Goal: Task Accomplishment & Management: Manage account settings

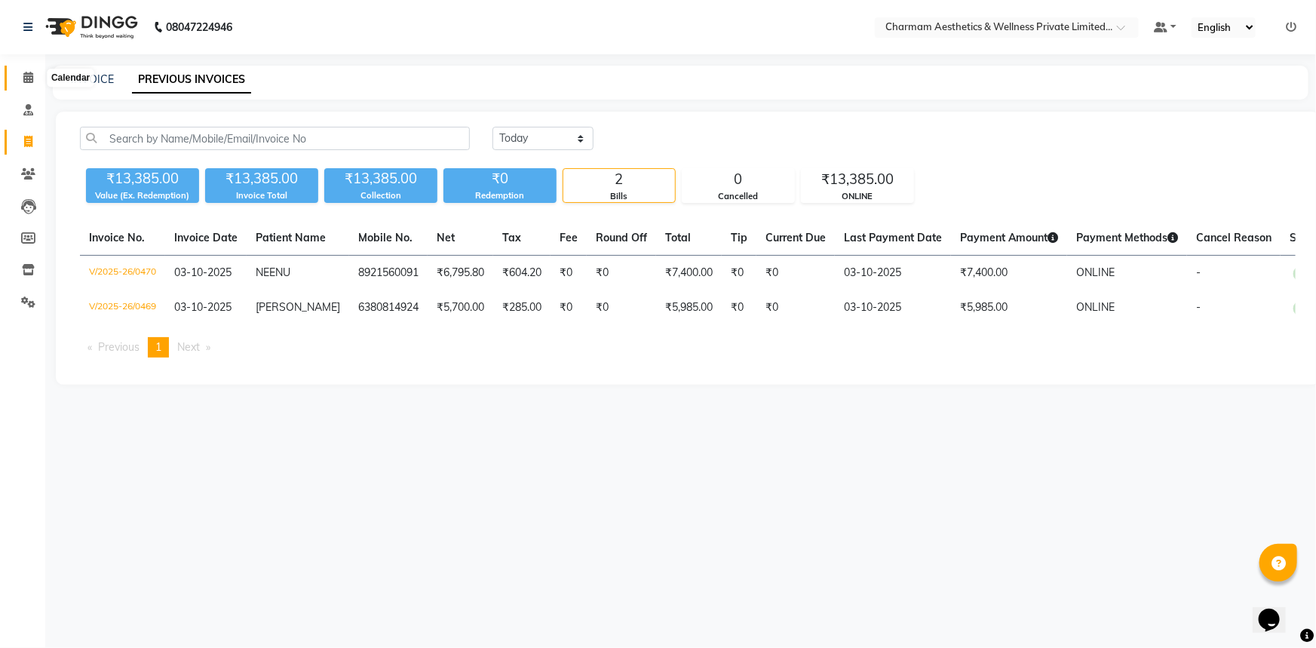
click at [31, 77] on icon at bounding box center [28, 77] width 10 height 11
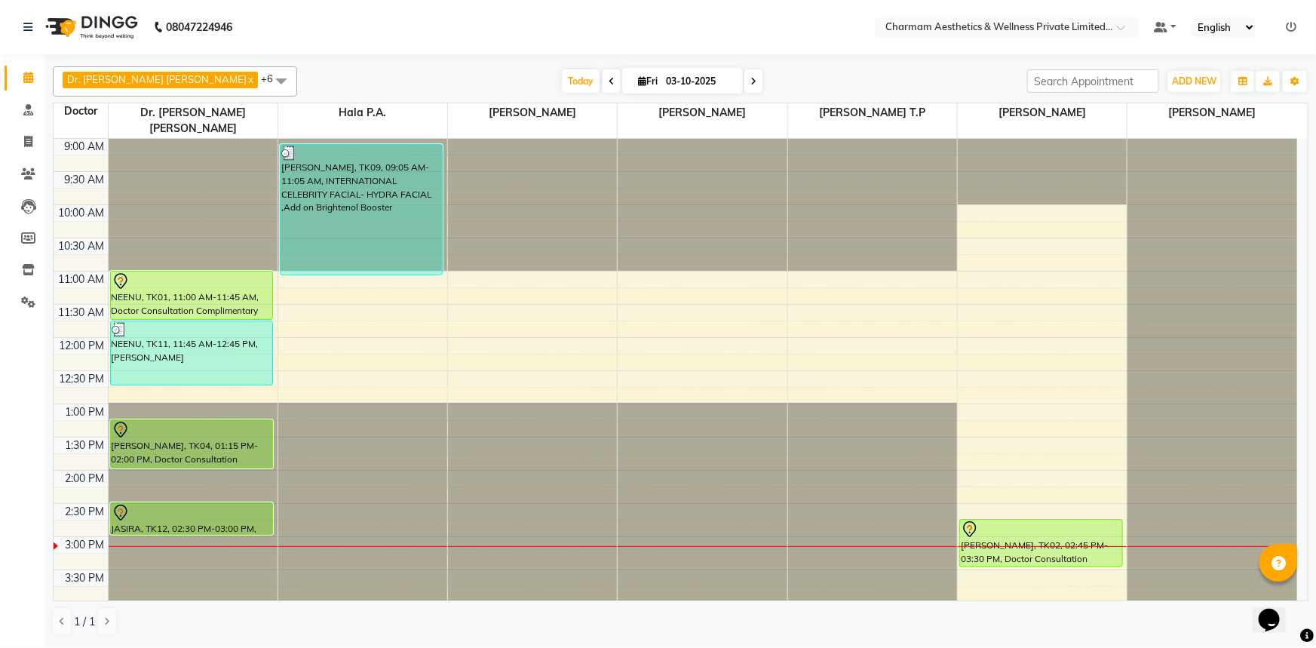
click at [745, 88] on span at bounding box center [754, 80] width 18 height 23
type input "04-10-2025"
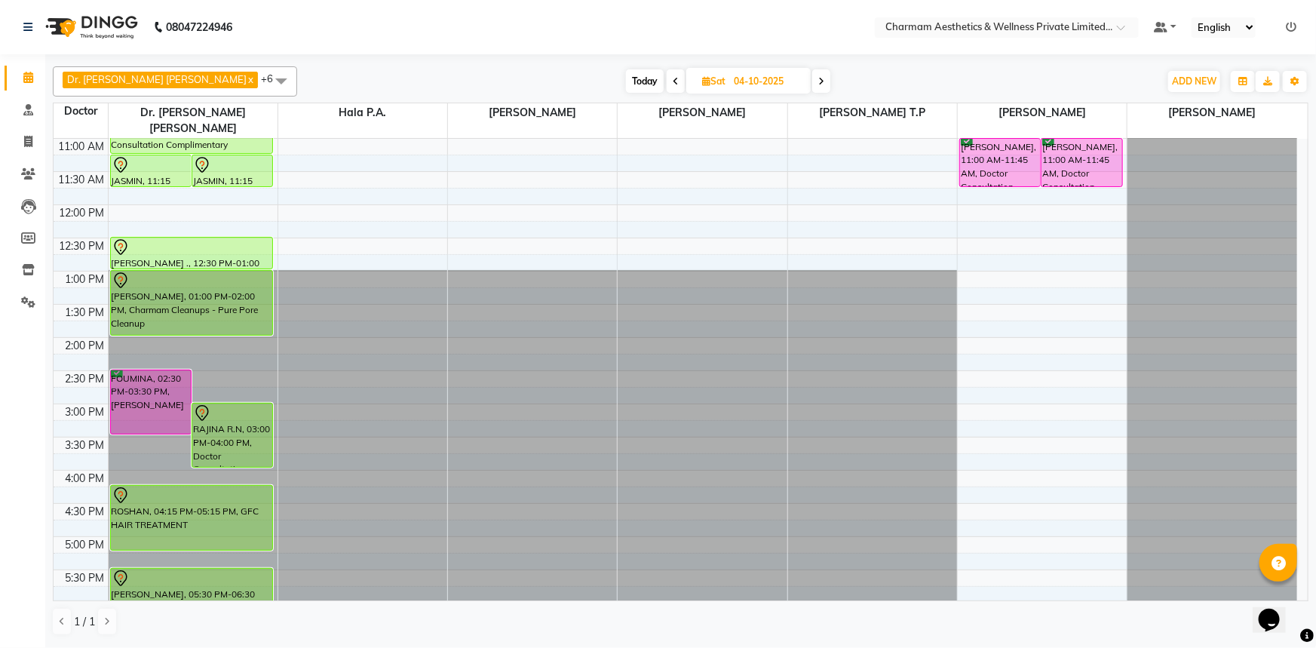
scroll to position [114, 0]
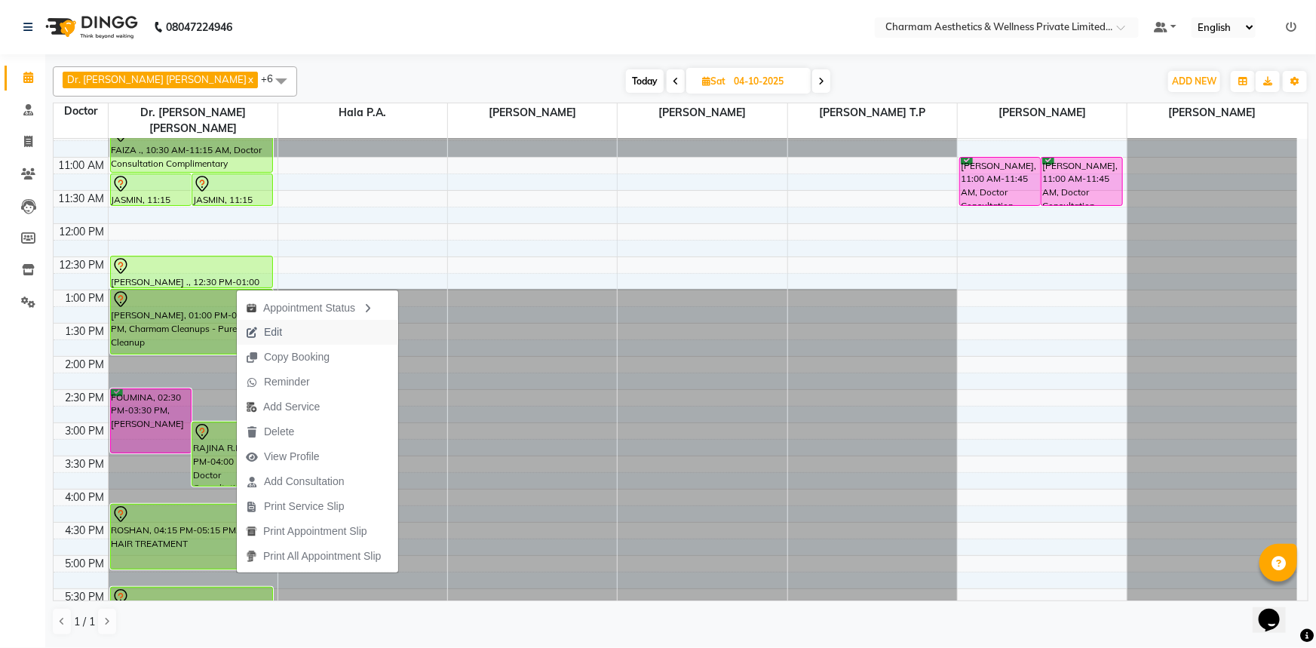
click at [280, 336] on span "Edit" at bounding box center [273, 332] width 18 height 16
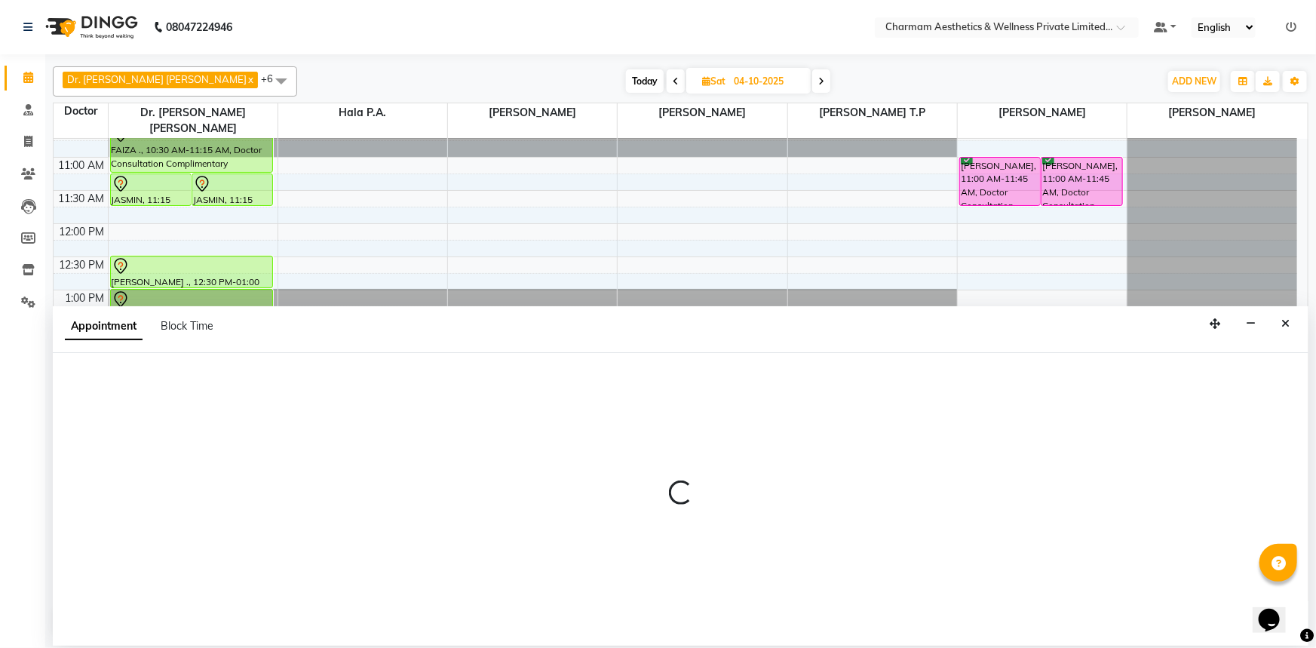
scroll to position [249, 0]
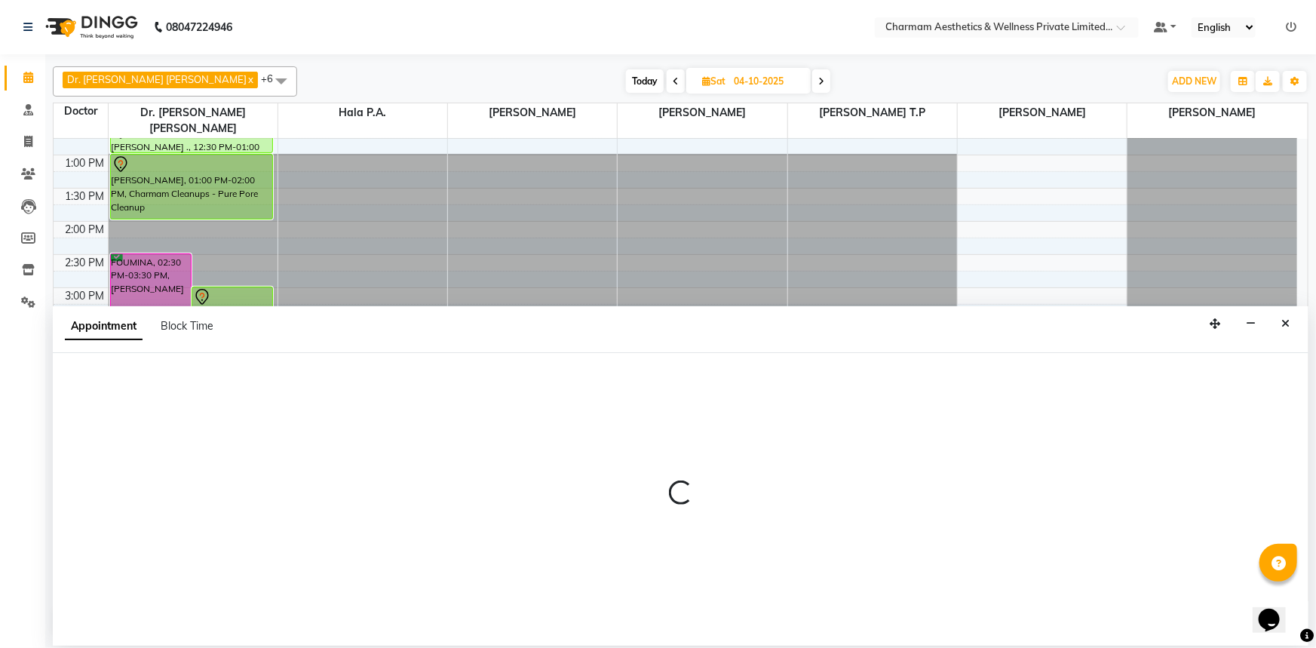
select select "69891"
select select "780"
select select "tentative"
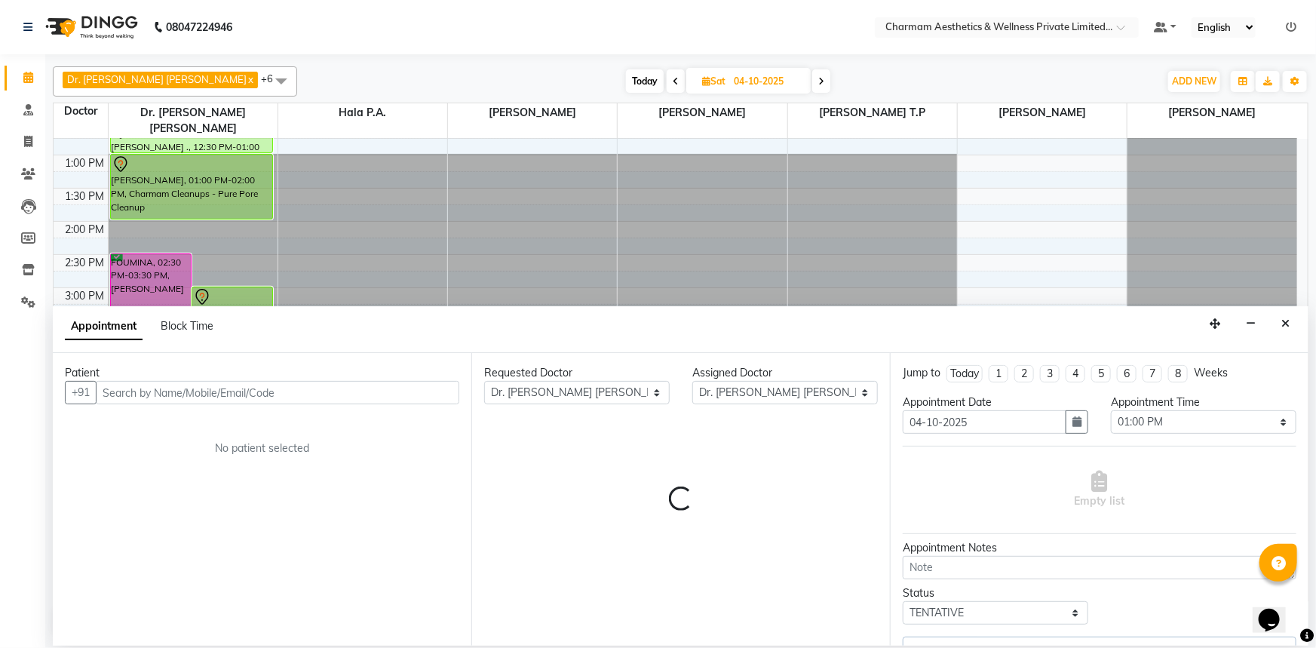
select select "3905"
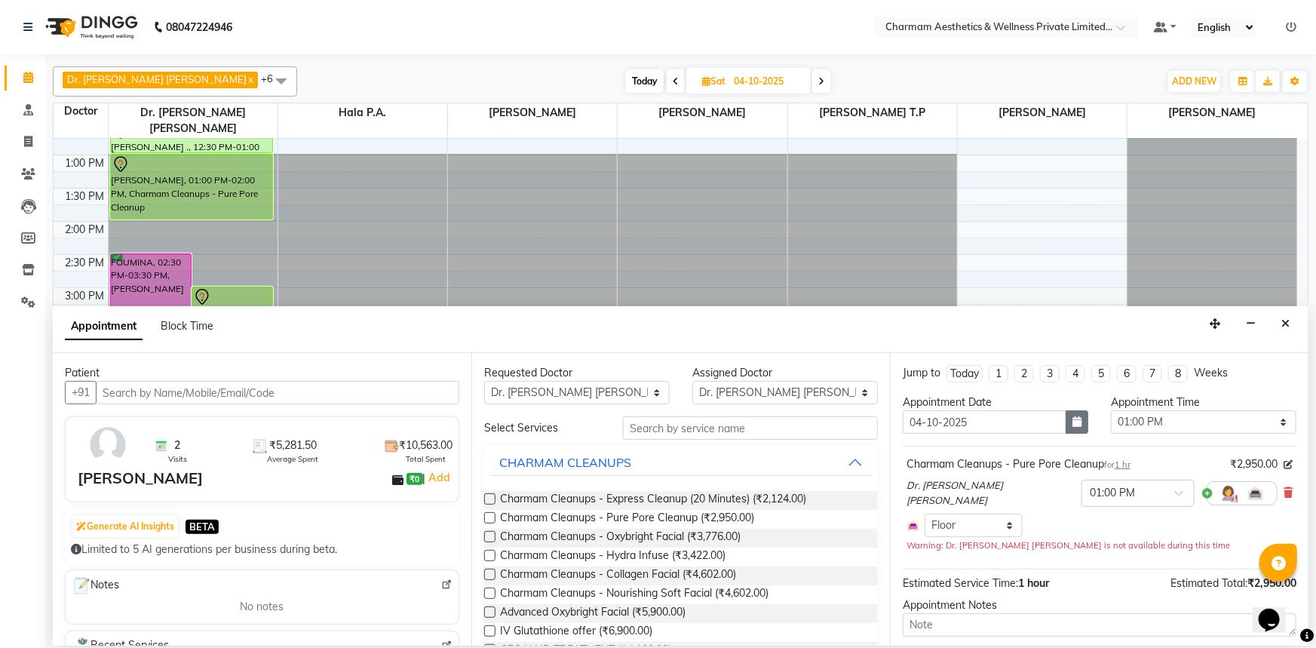
click at [1071, 428] on button "button" at bounding box center [1077, 421] width 23 height 23
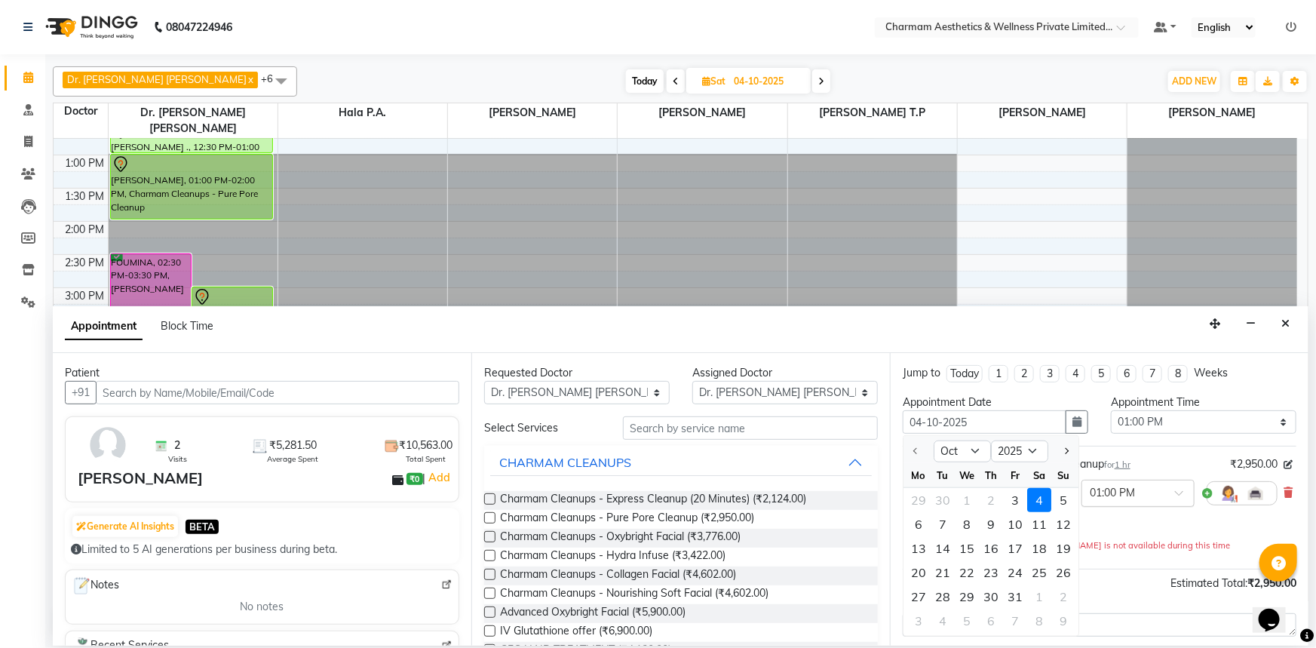
drag, startPoint x: 1021, startPoint y: 497, endPoint x: 1049, endPoint y: 498, distance: 27.9
click at [1020, 497] on div "3" at bounding box center [1015, 500] width 24 height 24
type input "03-10-2025"
select select "780"
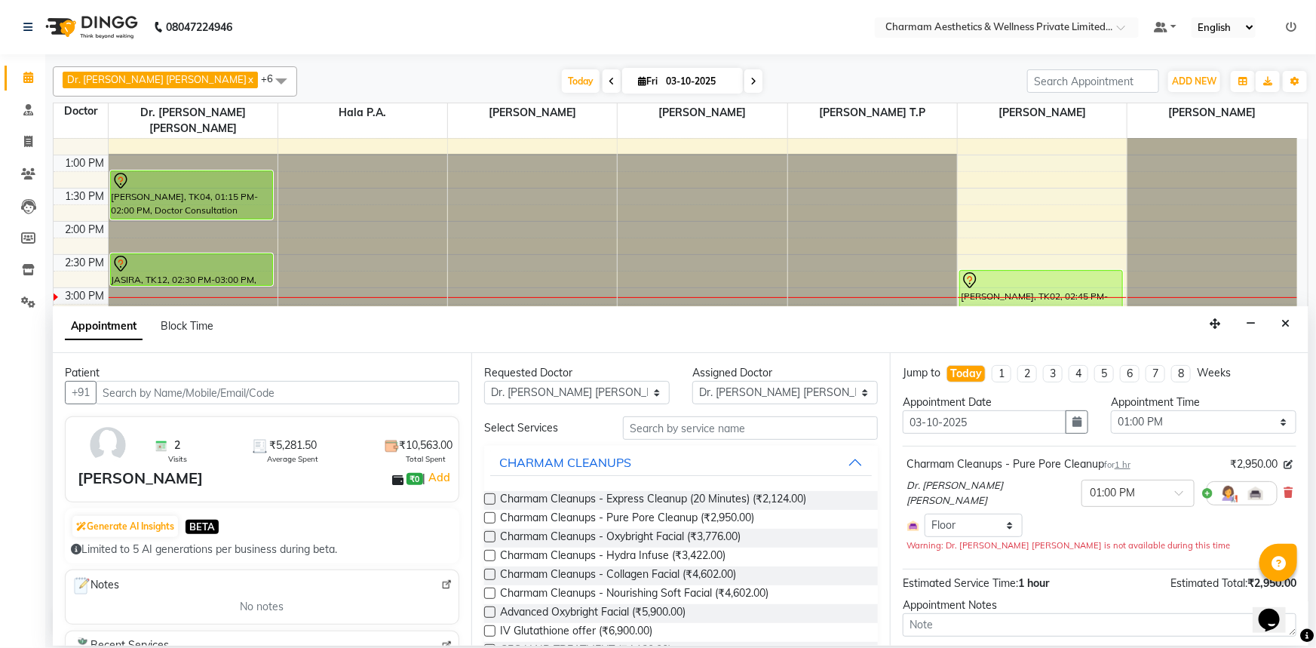
scroll to position [84, 0]
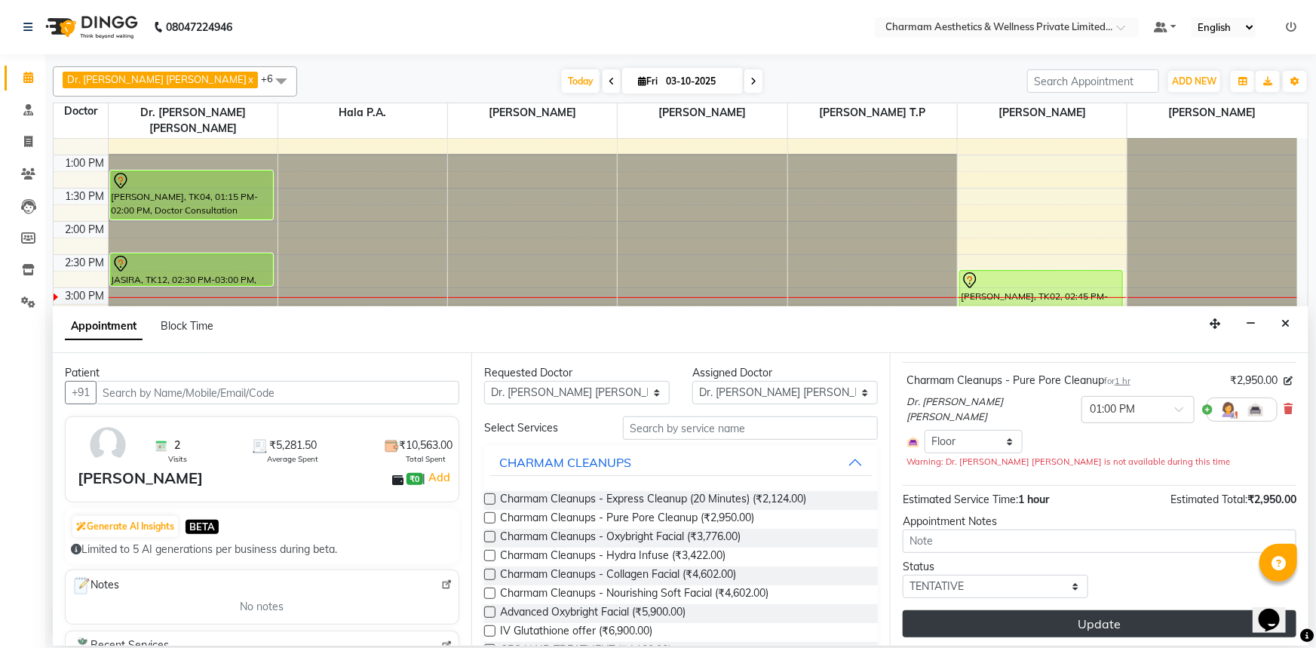
click at [1117, 622] on button "Update" at bounding box center [1100, 623] width 394 height 27
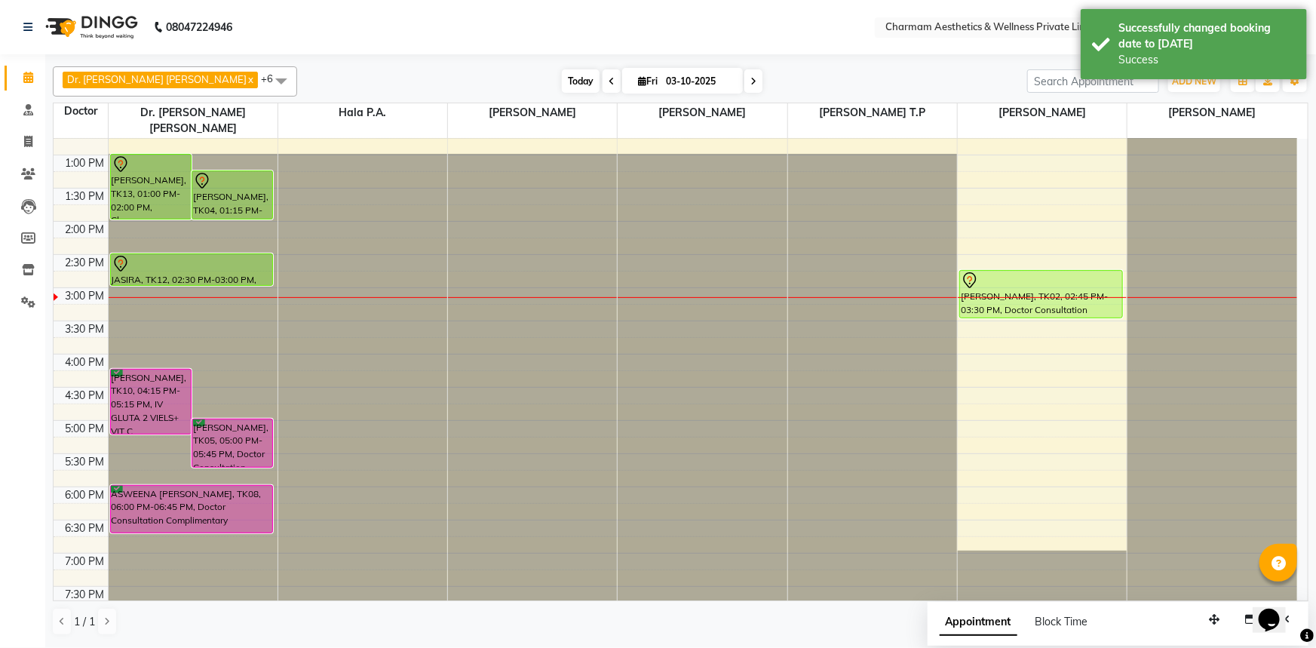
click at [562, 82] on span "Today" at bounding box center [581, 80] width 38 height 23
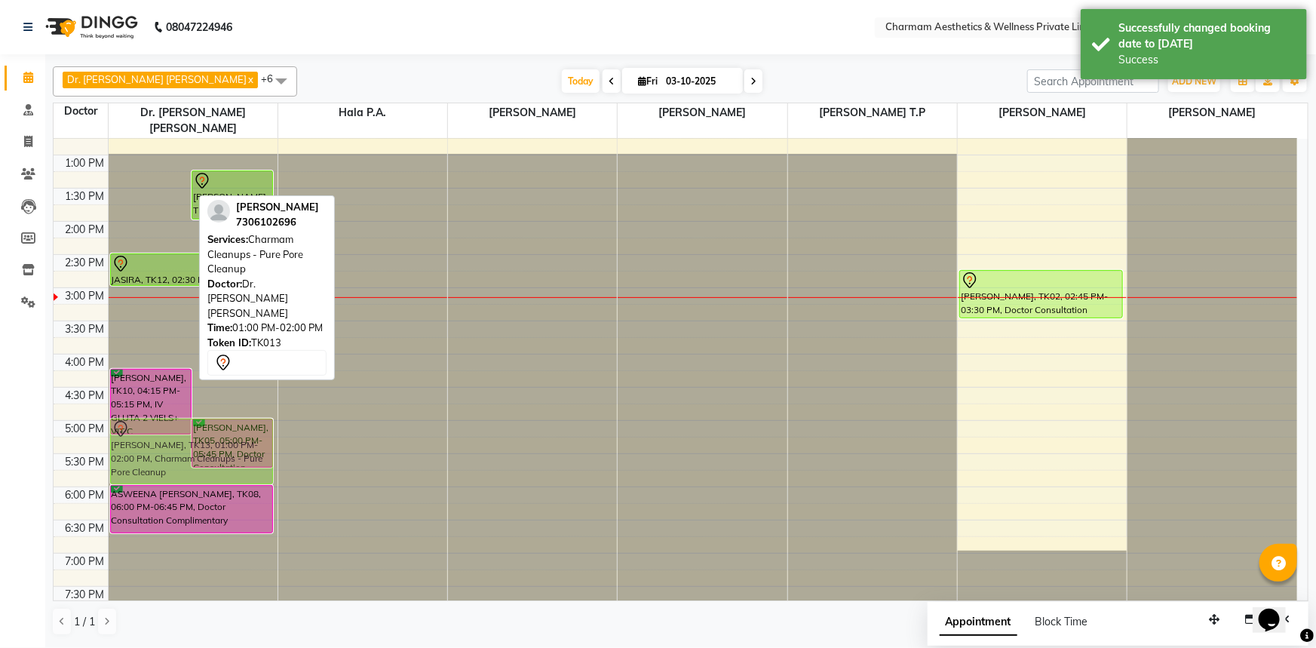
drag, startPoint x: 151, startPoint y: 161, endPoint x: 129, endPoint y: 431, distance: 271.0
click at [129, 431] on div "[PERSON_NAME], TK13, 01:00 PM-02:00 PM, Charmam Cleanups - Pure Pore Cleanup [P…" at bounding box center [193, 254] width 169 height 729
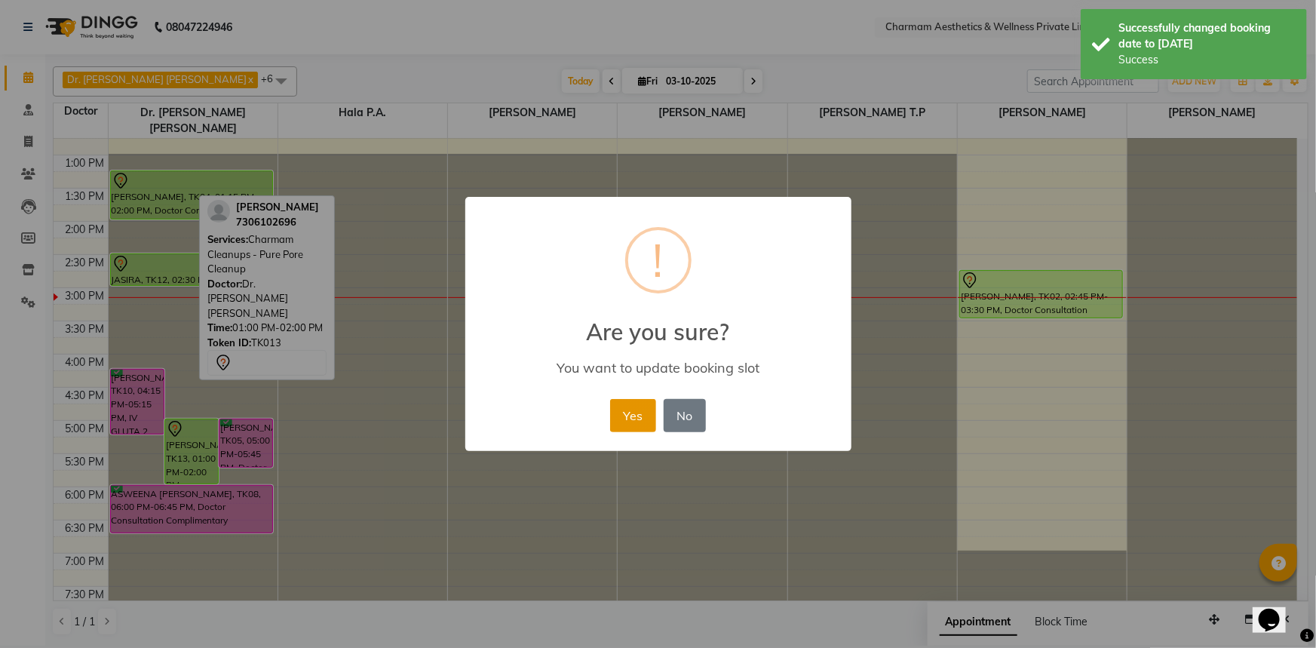
click at [628, 413] on button "Yes" at bounding box center [633, 415] width 46 height 33
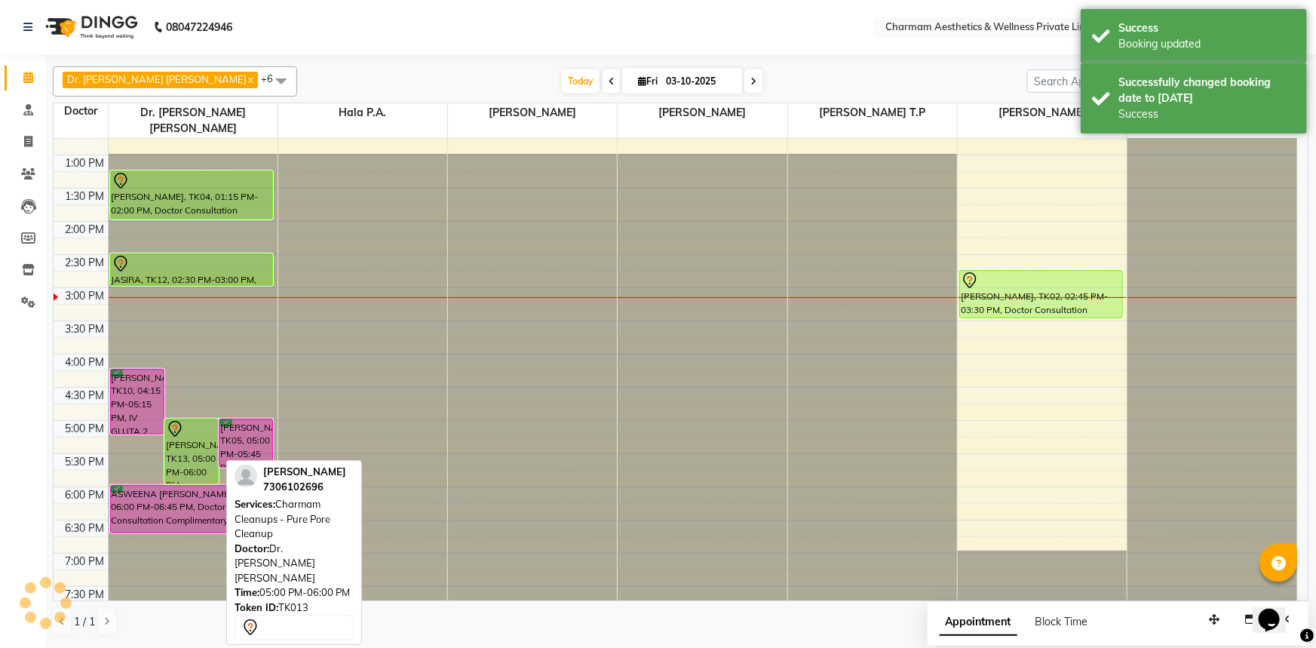
click at [195, 419] on link "[PERSON_NAME], TK13, 05:00 PM-06:00 PM, Charmam Cleanups - Pure Pore Cleanup" at bounding box center [191, 452] width 54 height 66
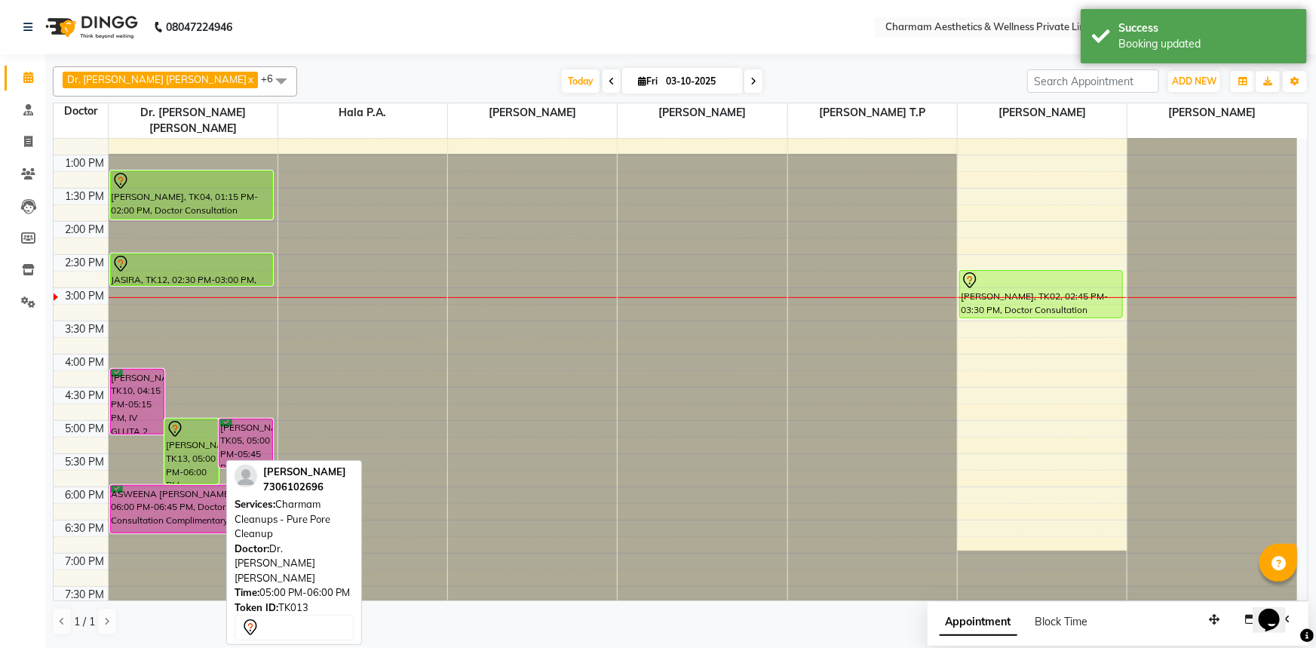
click at [186, 421] on div at bounding box center [191, 429] width 51 height 18
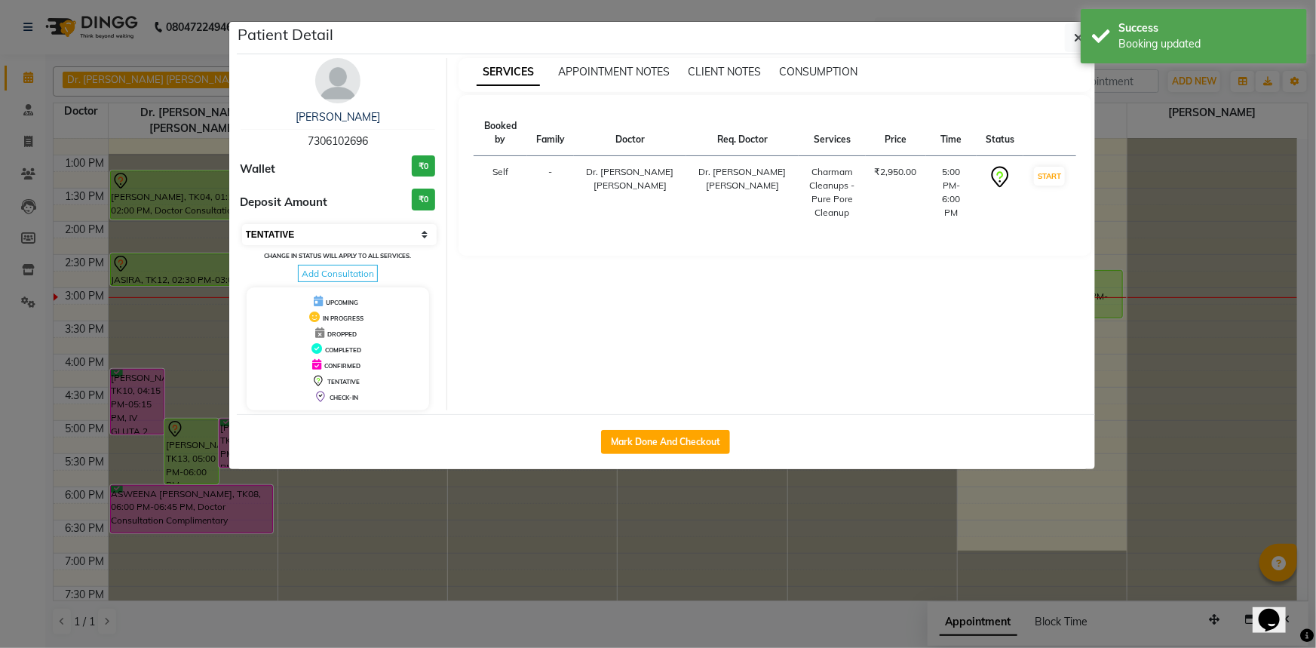
click at [425, 234] on select "Select IN SERVICE CONFIRMED TENTATIVE CHECK IN MARK DONE DROPPED UPCOMING" at bounding box center [339, 234] width 195 height 21
select select "6"
click at [242, 224] on select "Select IN SERVICE CONFIRMED TENTATIVE CHECK IN MARK DONE DROPPED UPCOMING" at bounding box center [339, 234] width 195 height 21
click at [1075, 45] on span "button" at bounding box center [1079, 37] width 9 height 15
